Goal: Information Seeking & Learning: Understand process/instructions

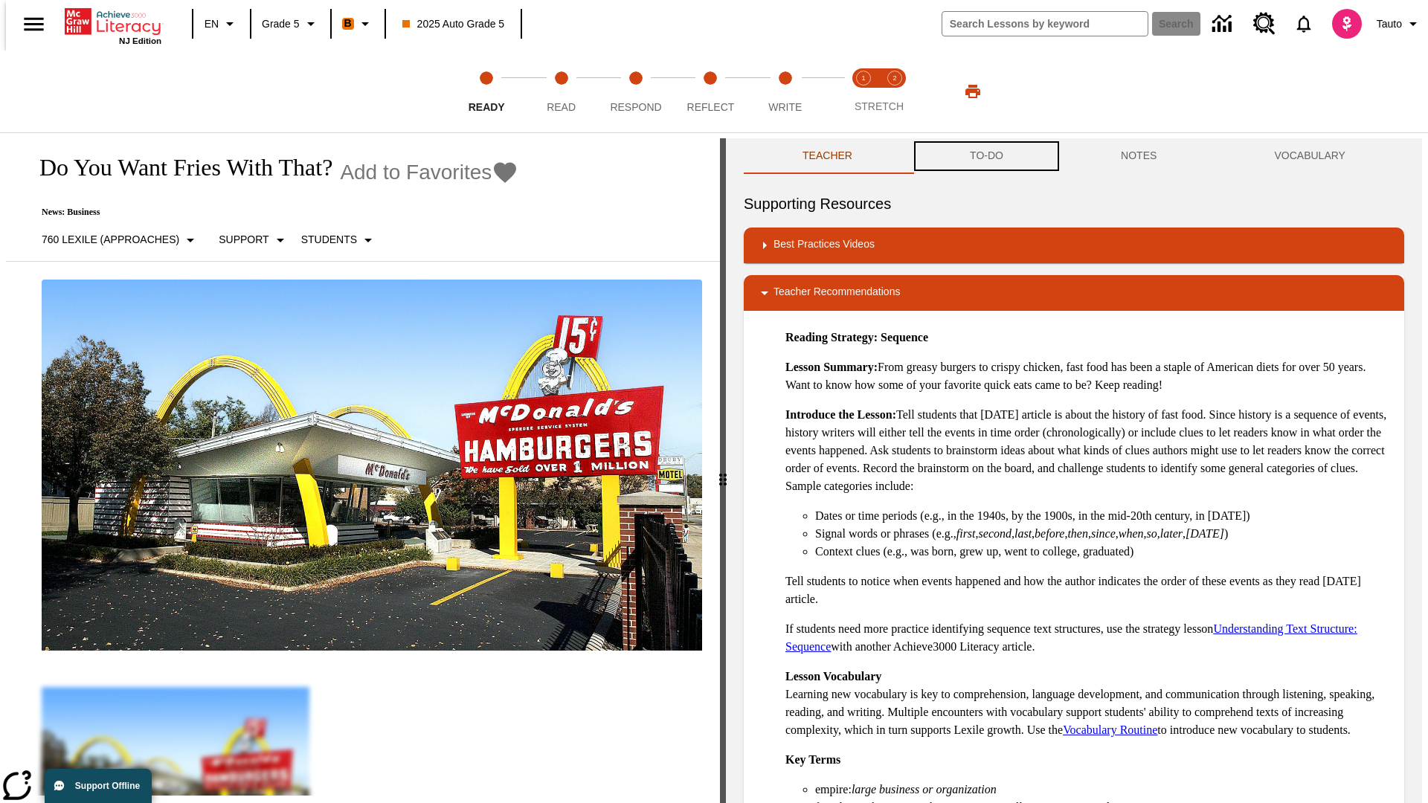
click at [985, 156] on button "TO-DO" at bounding box center [986, 156] width 151 height 36
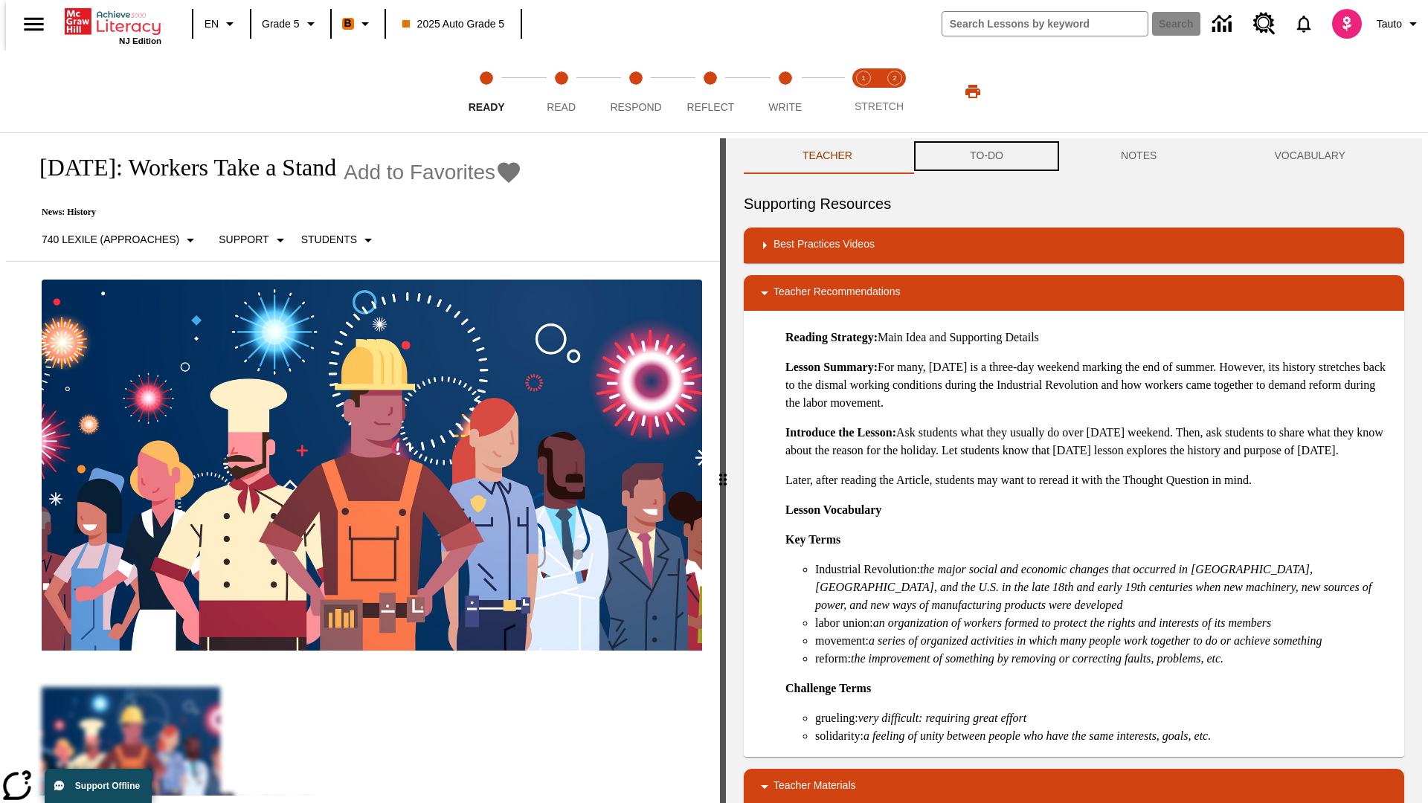
click at [985, 156] on button "TO-DO" at bounding box center [986, 156] width 151 height 36
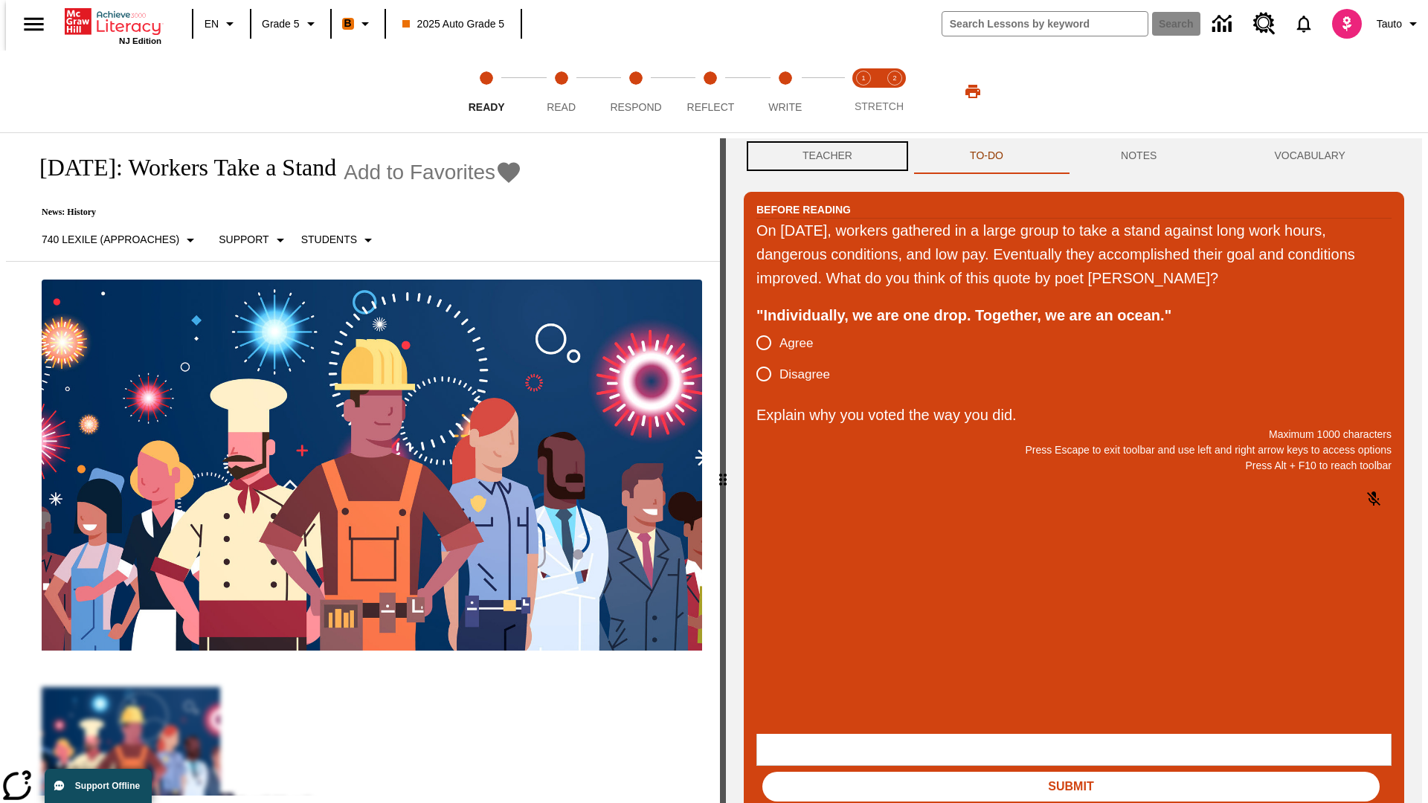
scroll to position [1, 0]
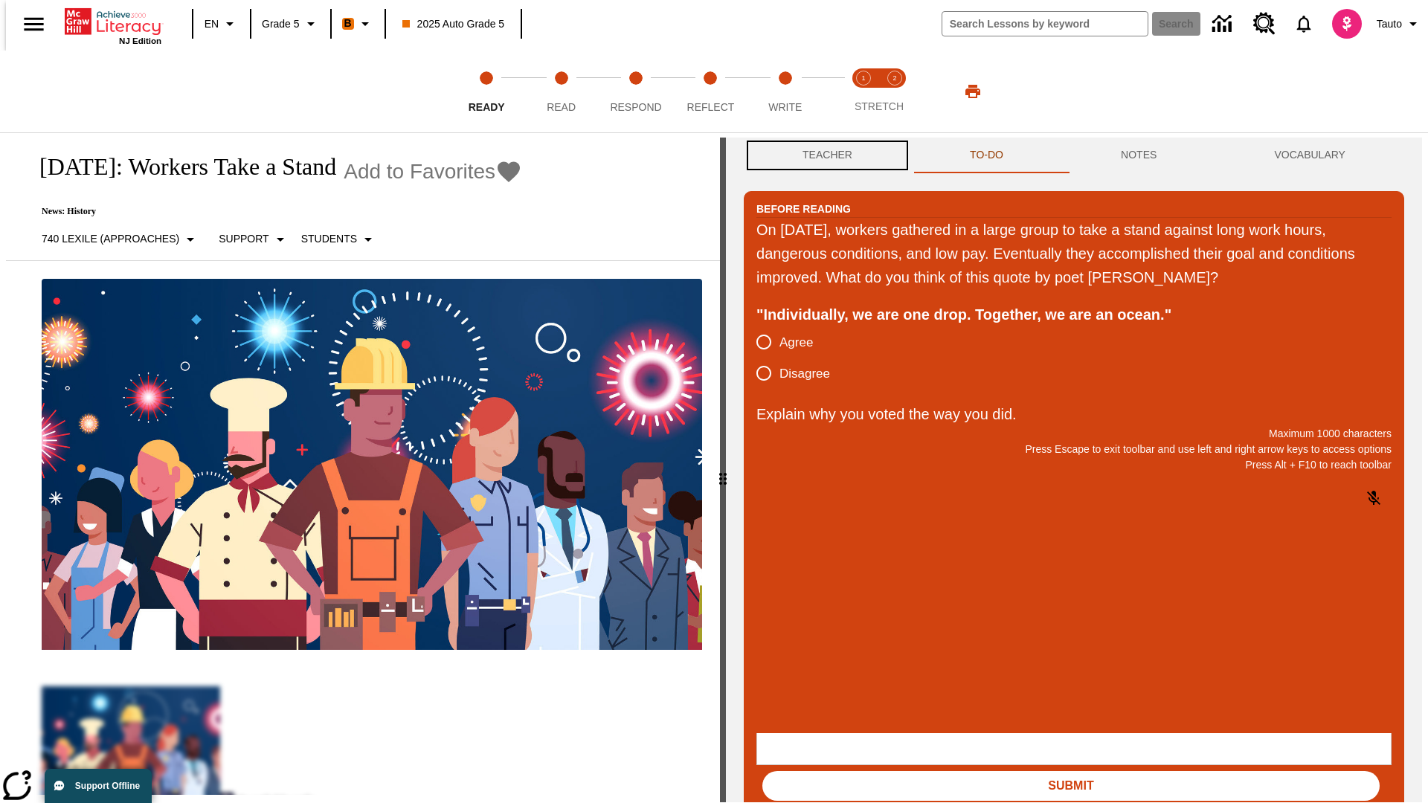
click at [822, 156] on button "Teacher" at bounding box center [827, 156] width 167 height 36
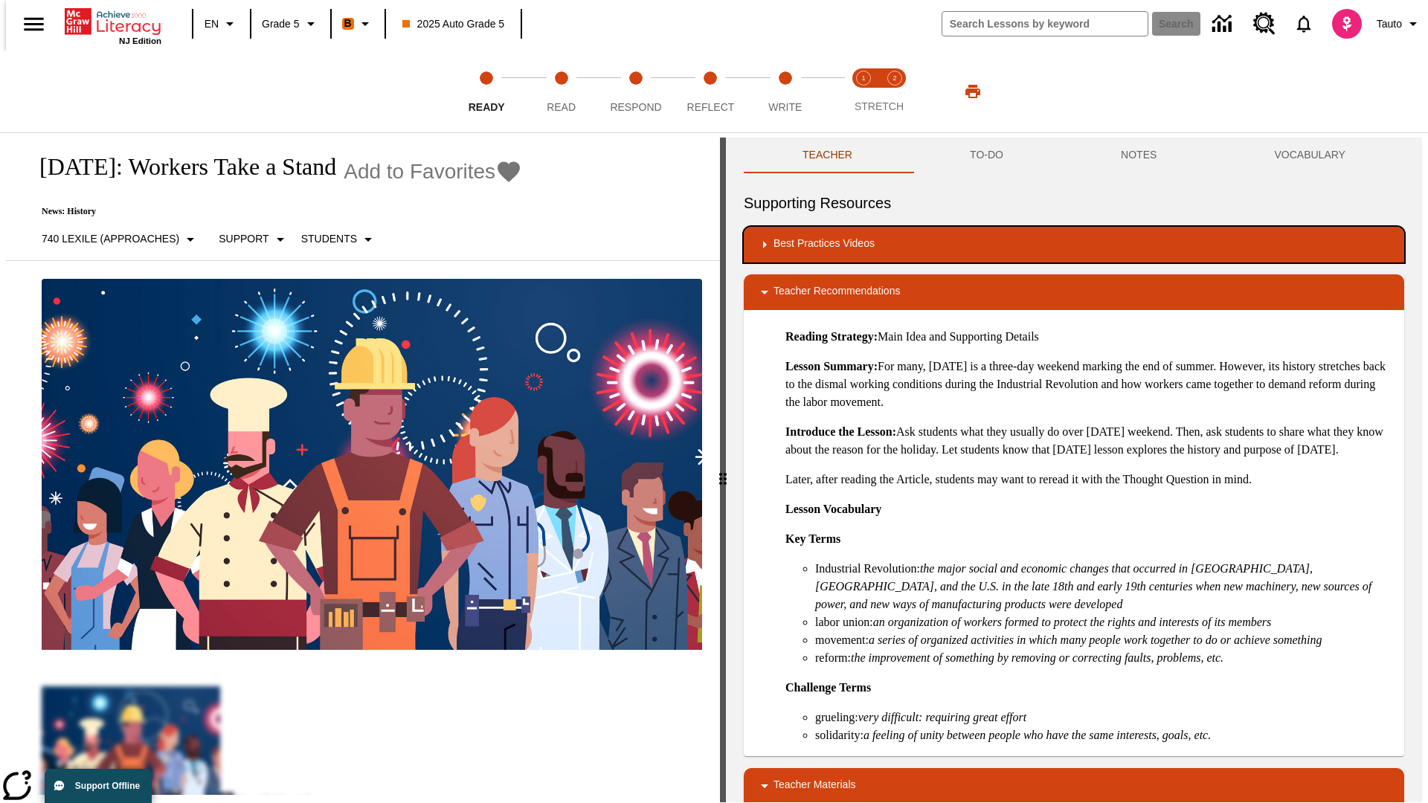
click at [1074, 245] on div "Best Practices Videos" at bounding box center [1073, 245] width 636 height 18
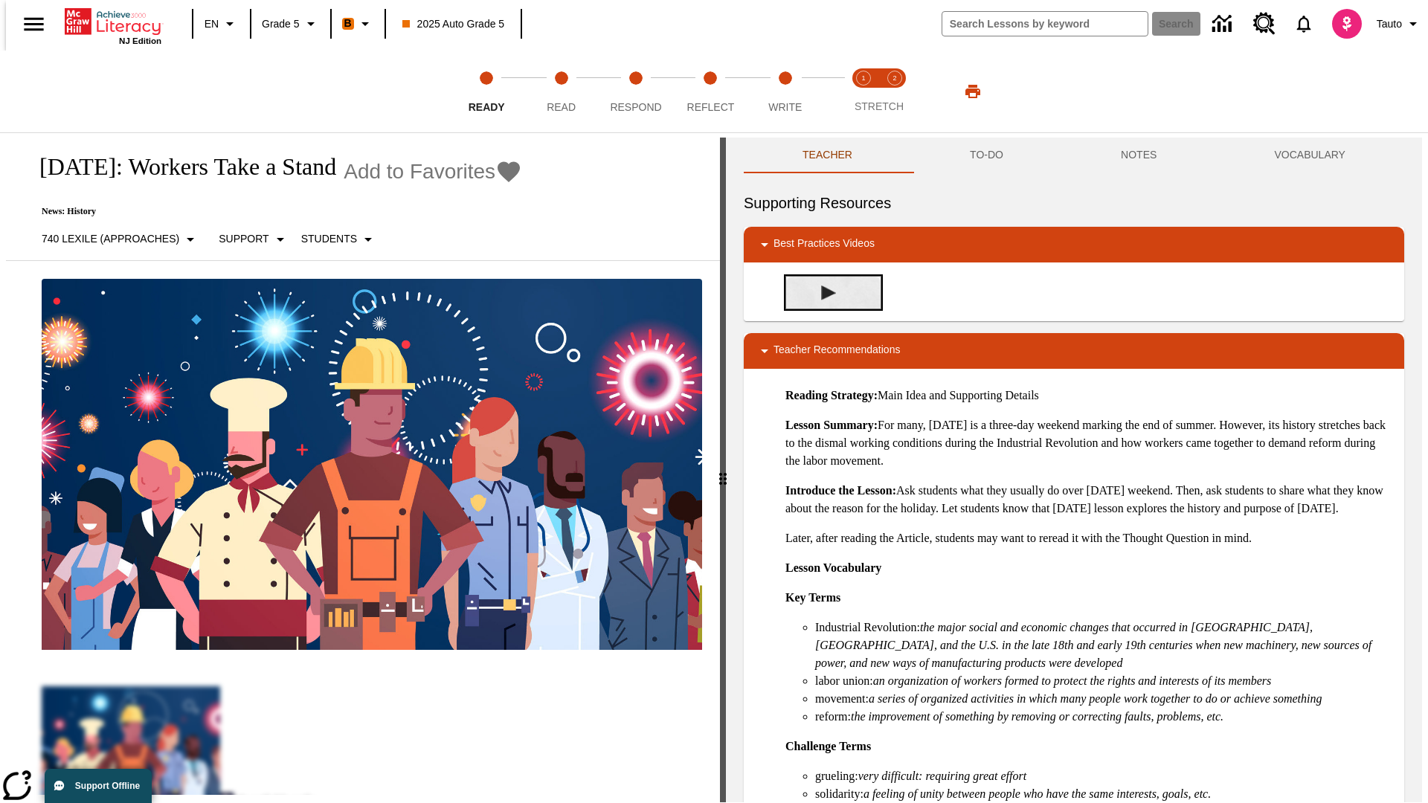
click at [822, 292] on img "Building Academic Vocabulary" at bounding box center [828, 293] width 15 height 15
click at [561, 91] on span "Read" at bounding box center [561, 101] width 29 height 27
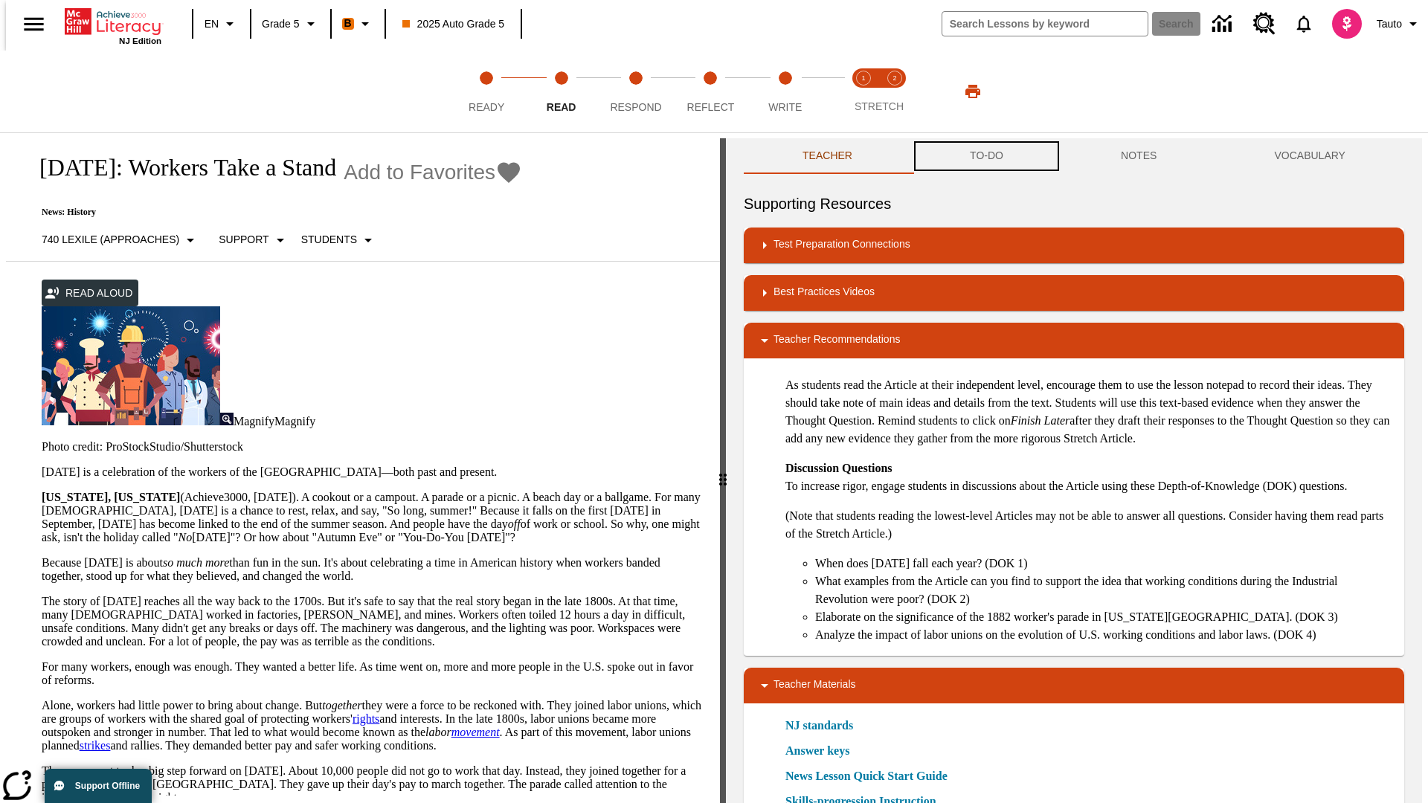
scroll to position [1, 0]
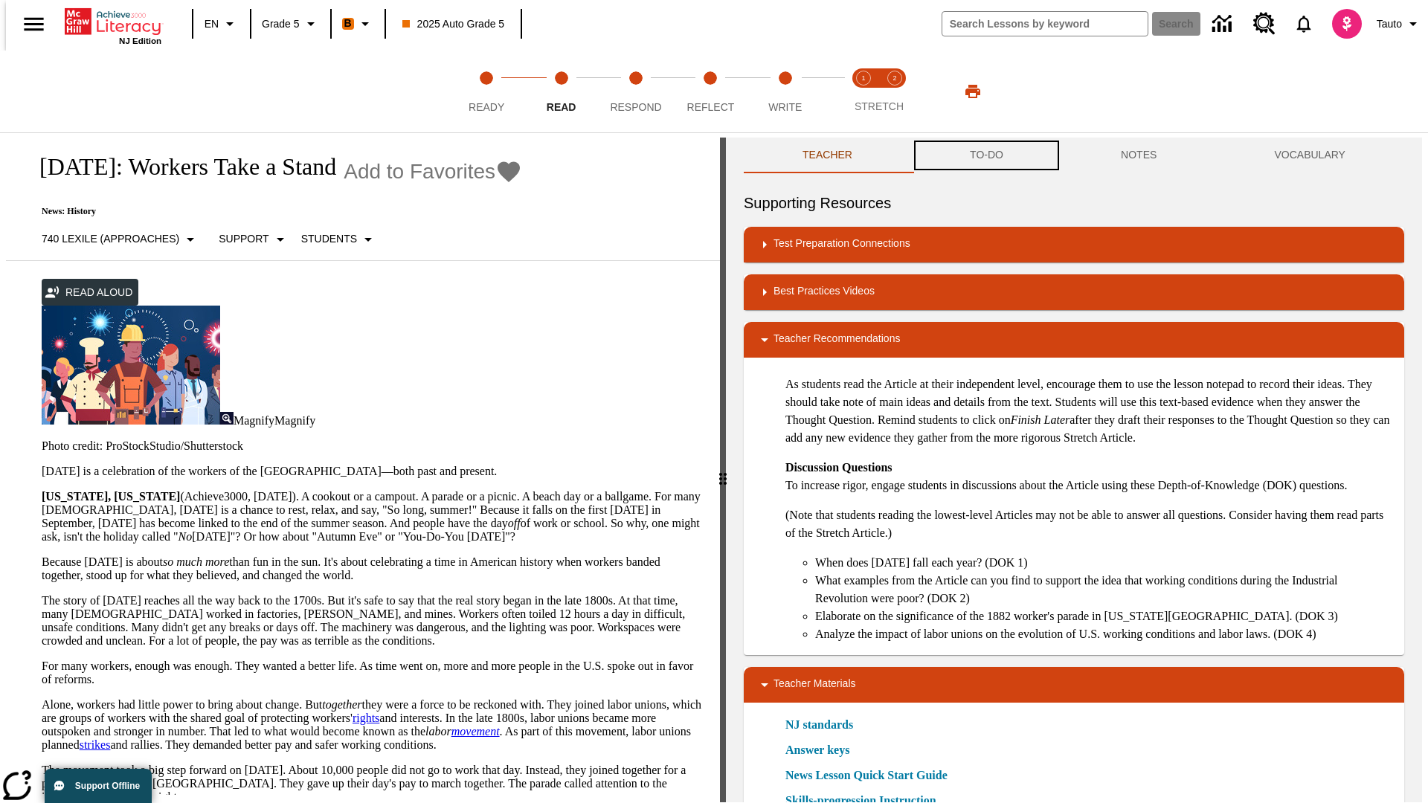
click at [985, 156] on button "TO-DO" at bounding box center [986, 156] width 151 height 36
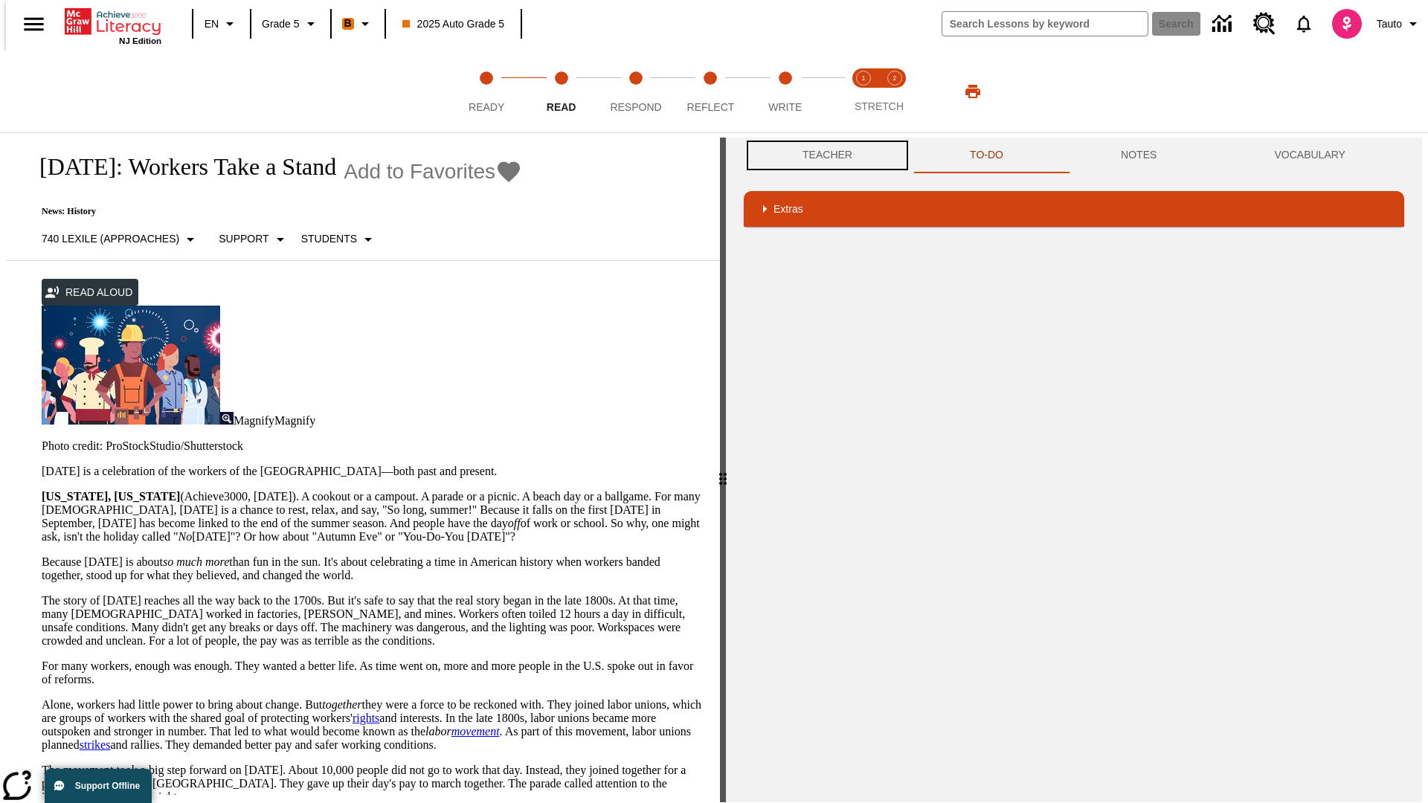
click at [822, 155] on button "Teacher" at bounding box center [827, 156] width 167 height 36
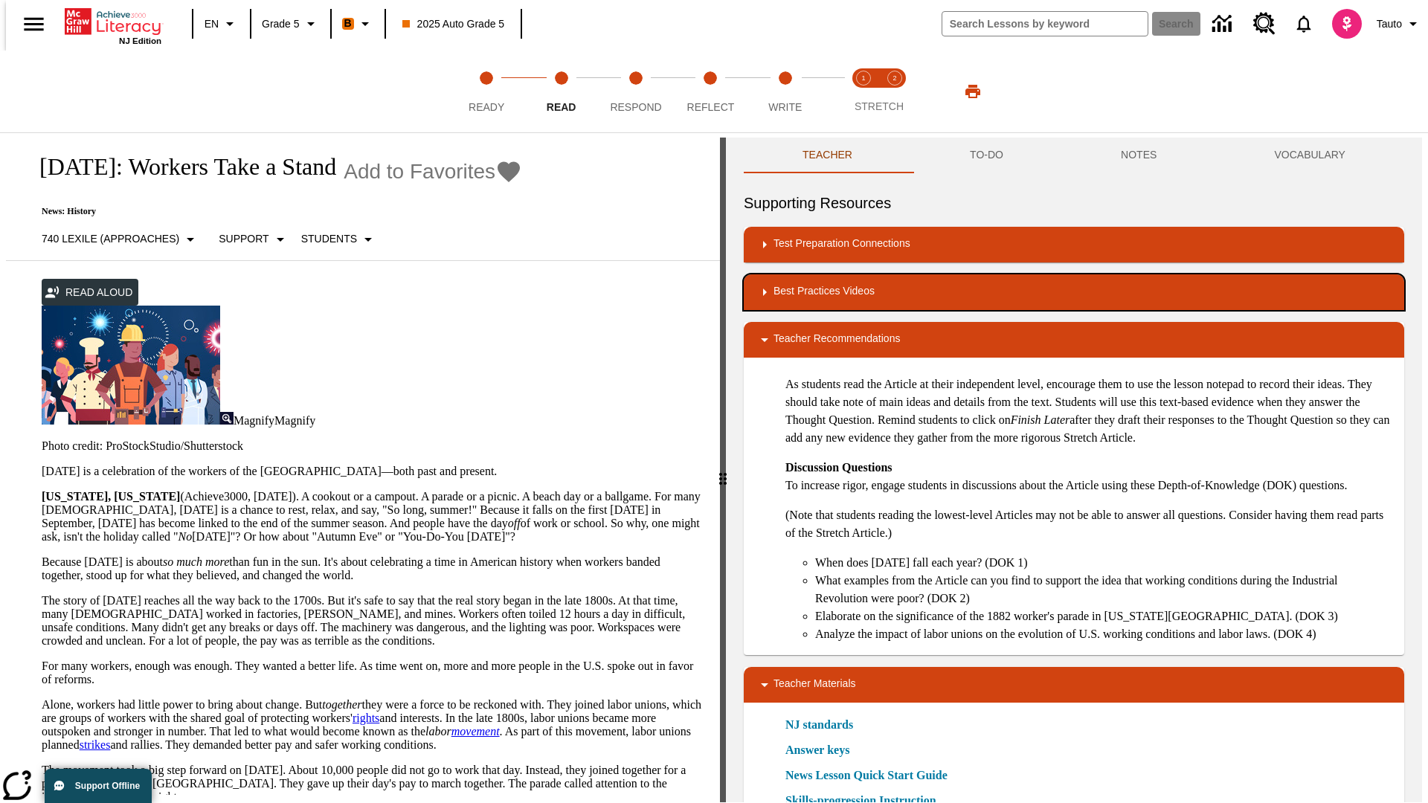
click at [1074, 292] on div "Best Practices Videos" at bounding box center [1073, 292] width 636 height 18
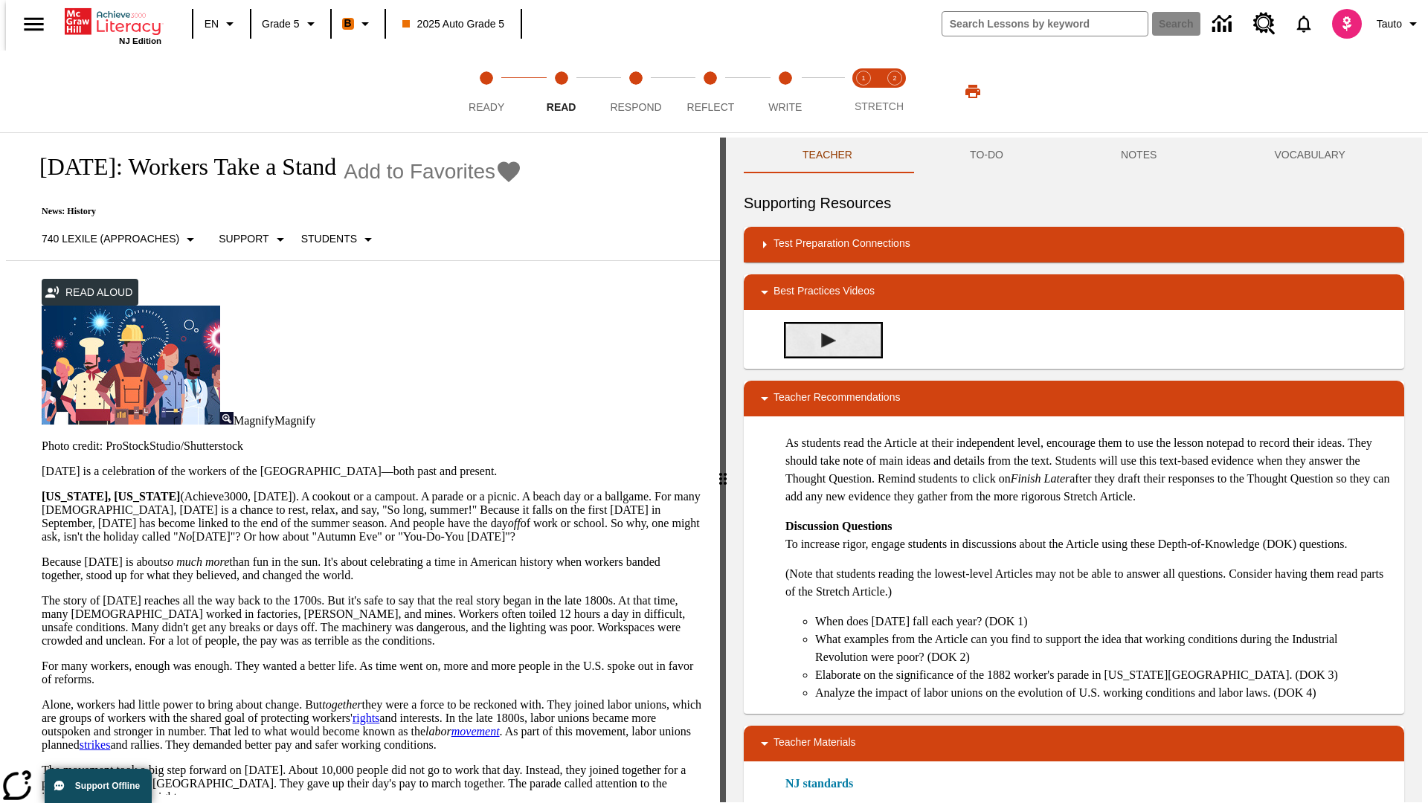
click at [822, 340] on img "Summarization" at bounding box center [828, 340] width 15 height 15
click at [863, 91] on span "Stretch Read step 1 of 2" at bounding box center [863, 101] width 19 height 27
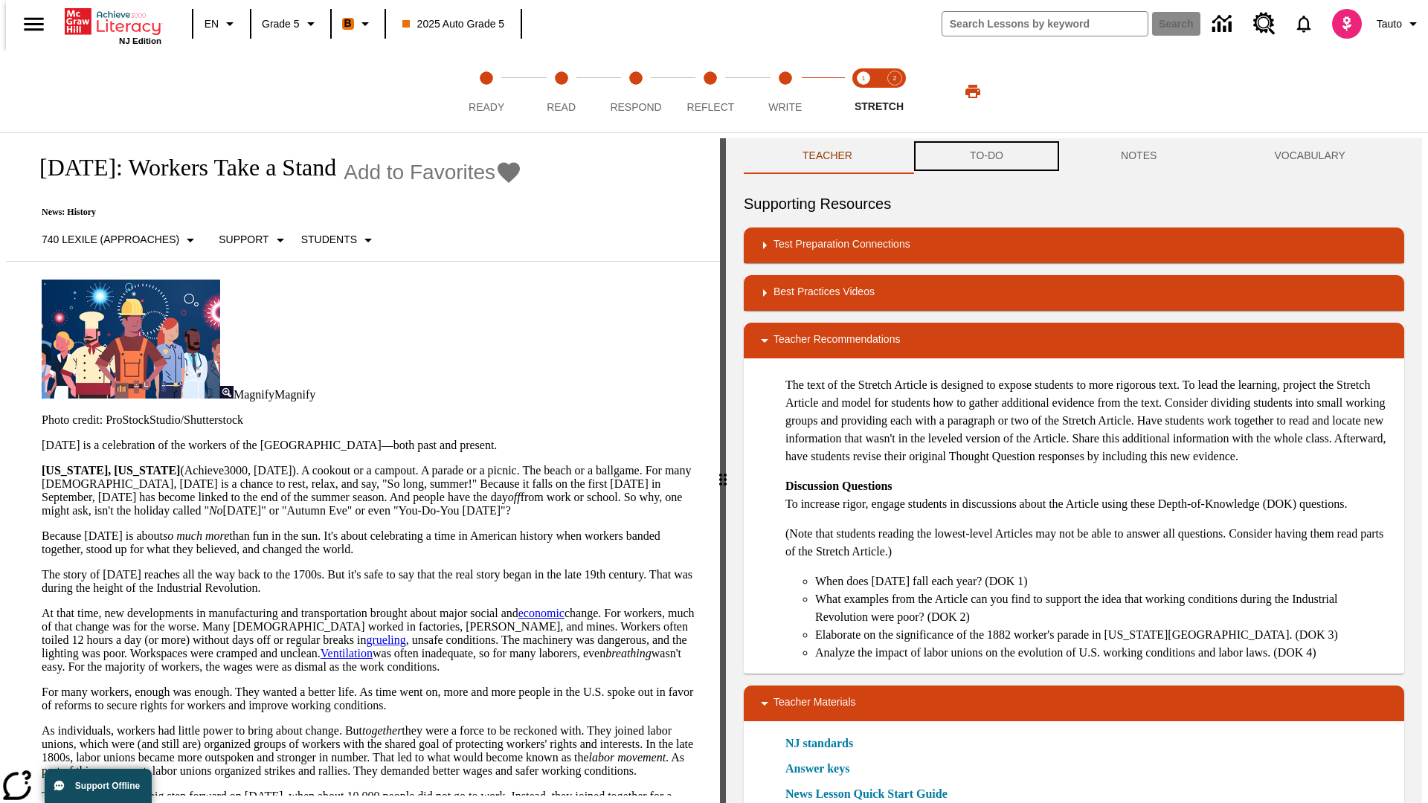
scroll to position [1, 0]
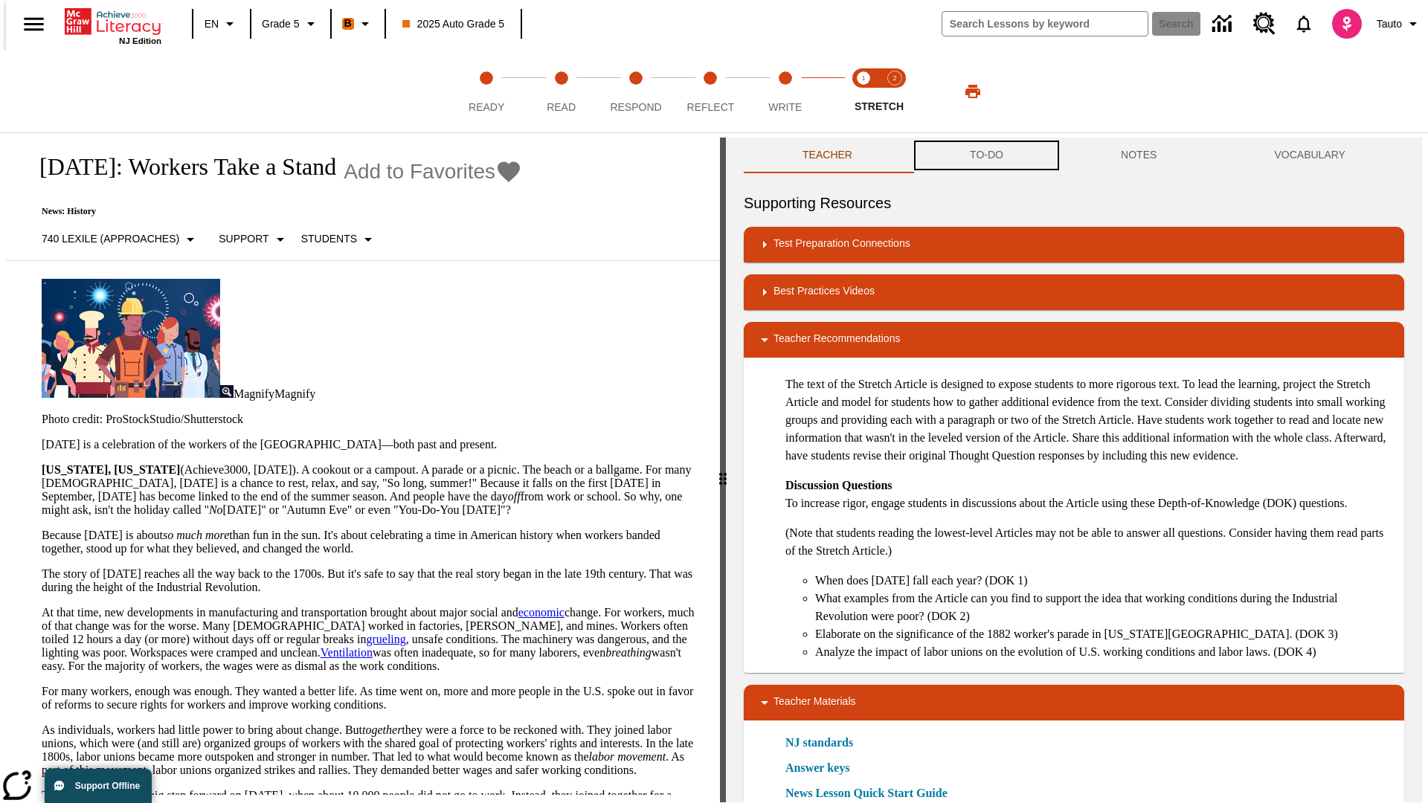
click at [985, 156] on button "TO-DO" at bounding box center [986, 156] width 151 height 36
